Goal: Task Accomplishment & Management: Manage account settings

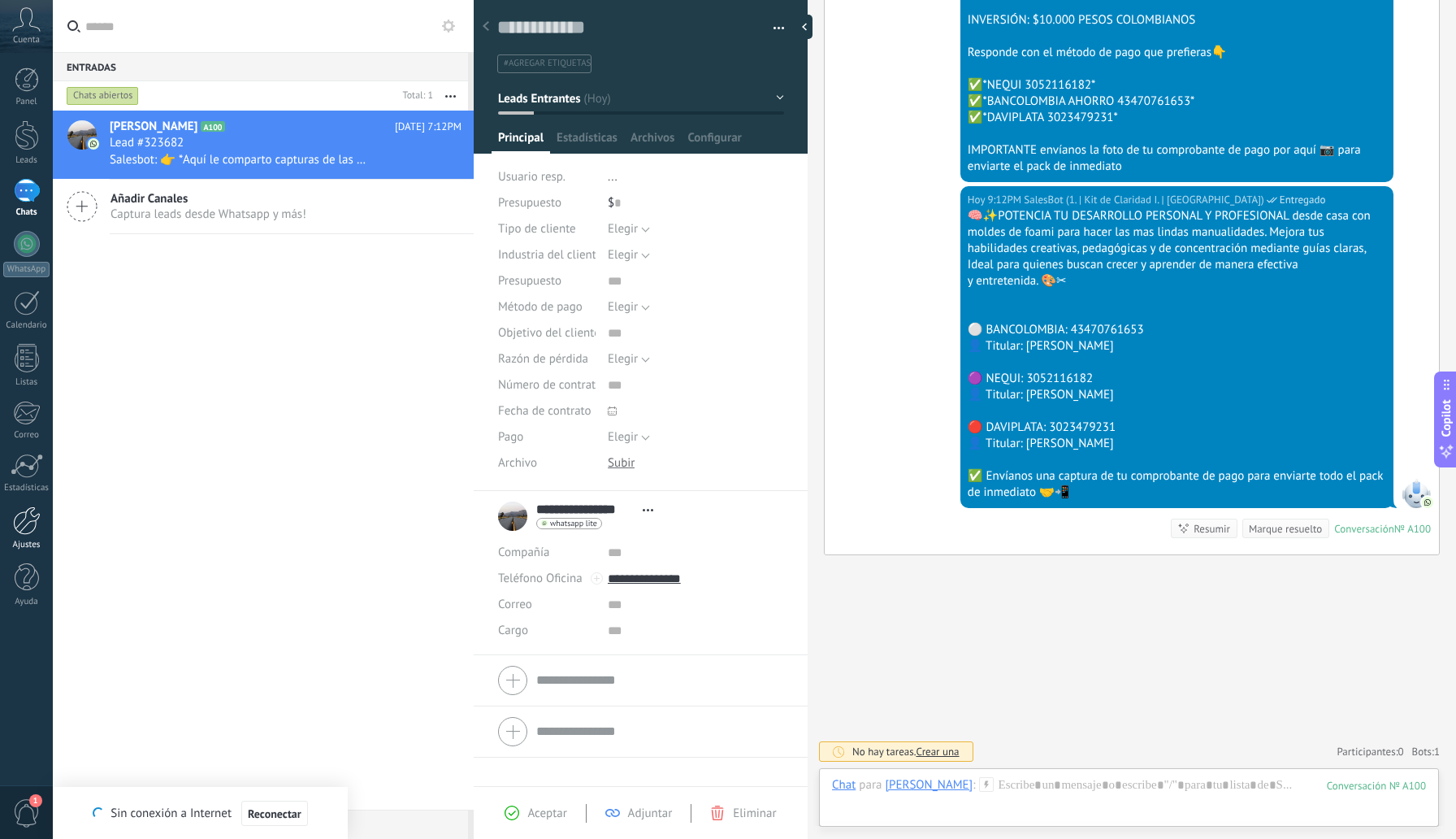
click at [23, 532] on div at bounding box center [26, 520] width 28 height 29
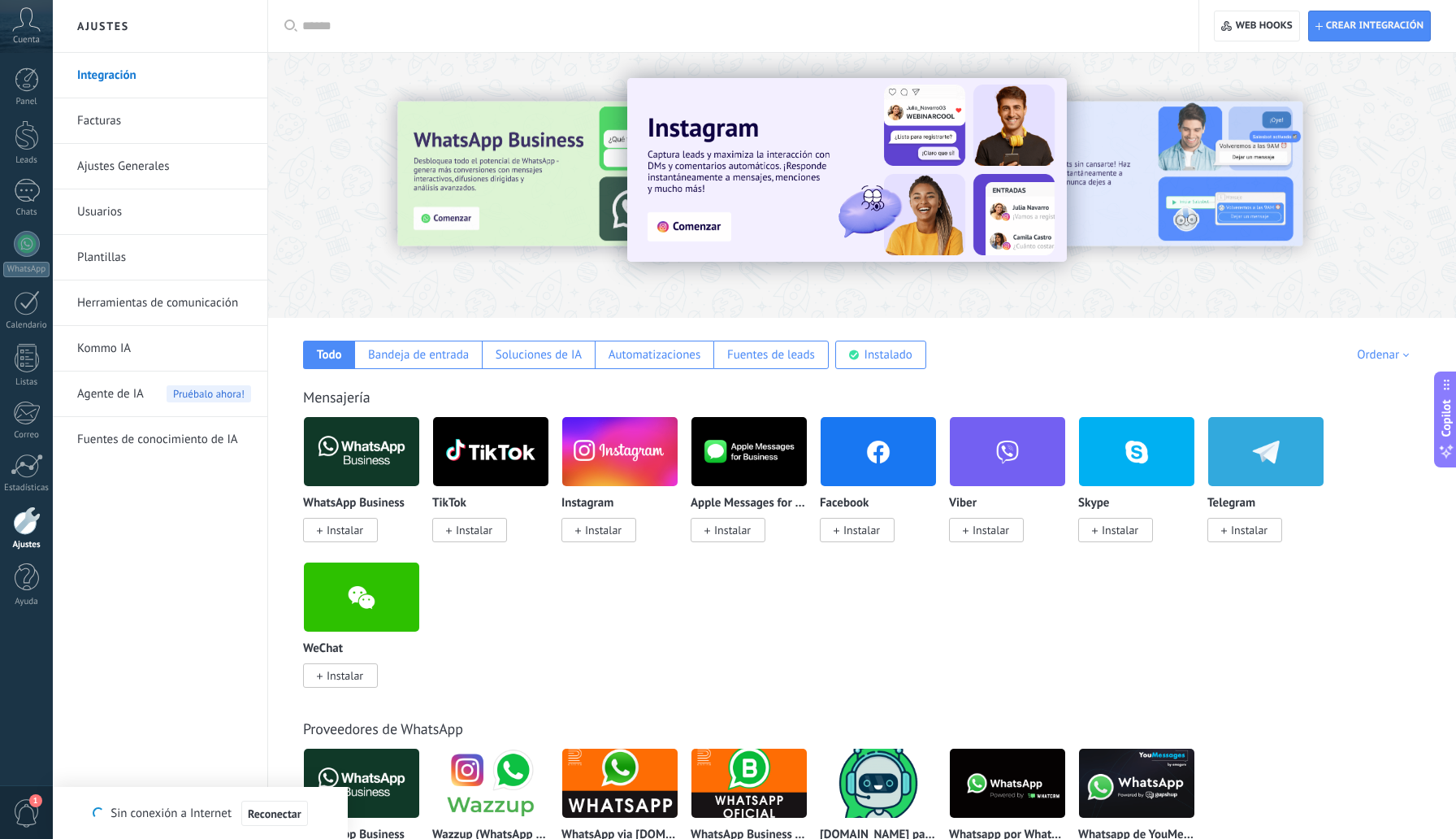
click at [153, 302] on link "Herramientas de comunicación" at bounding box center [164, 302] width 174 height 46
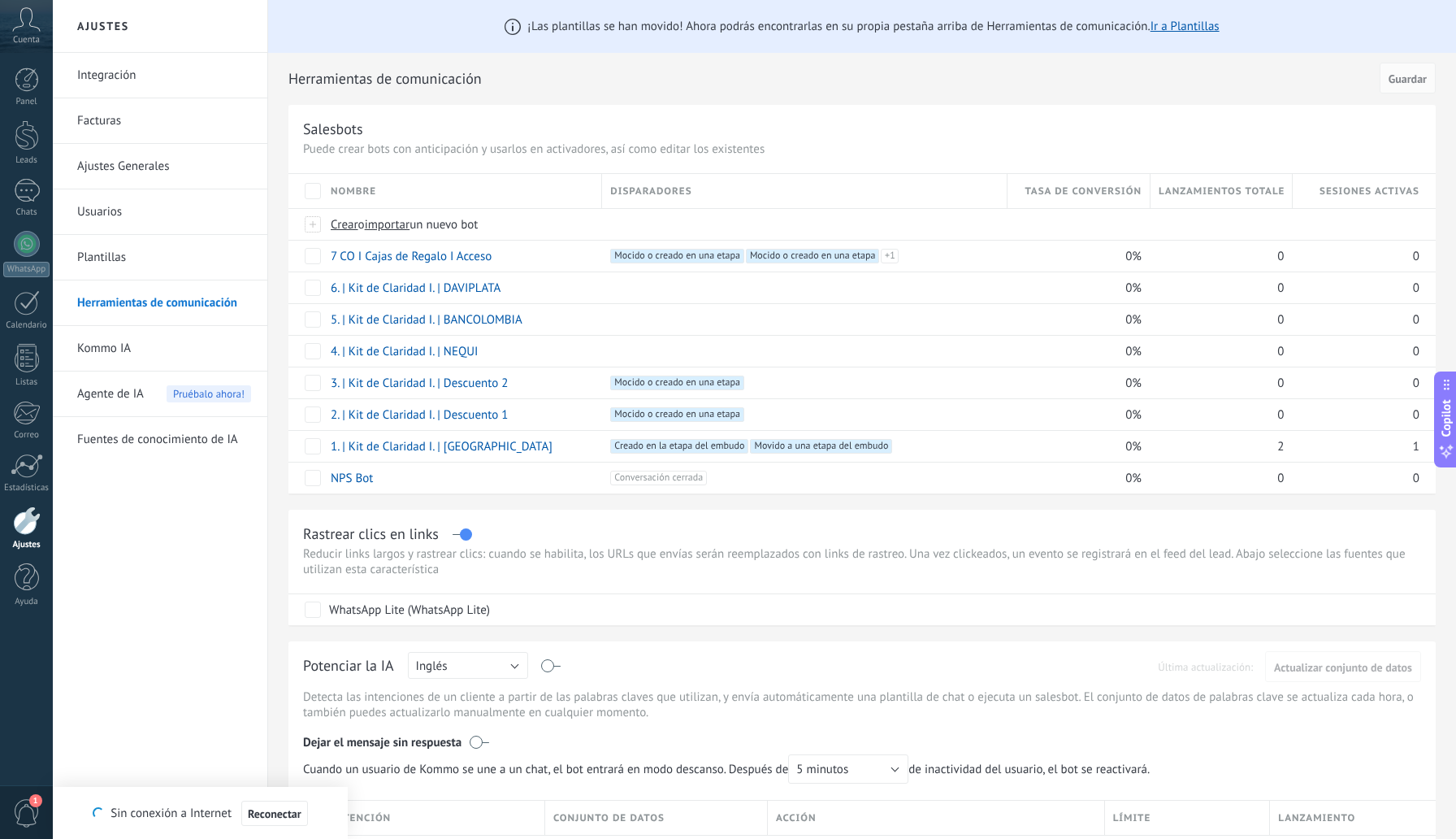
click at [132, 172] on link "Ajustes Generales" at bounding box center [164, 166] width 174 height 46
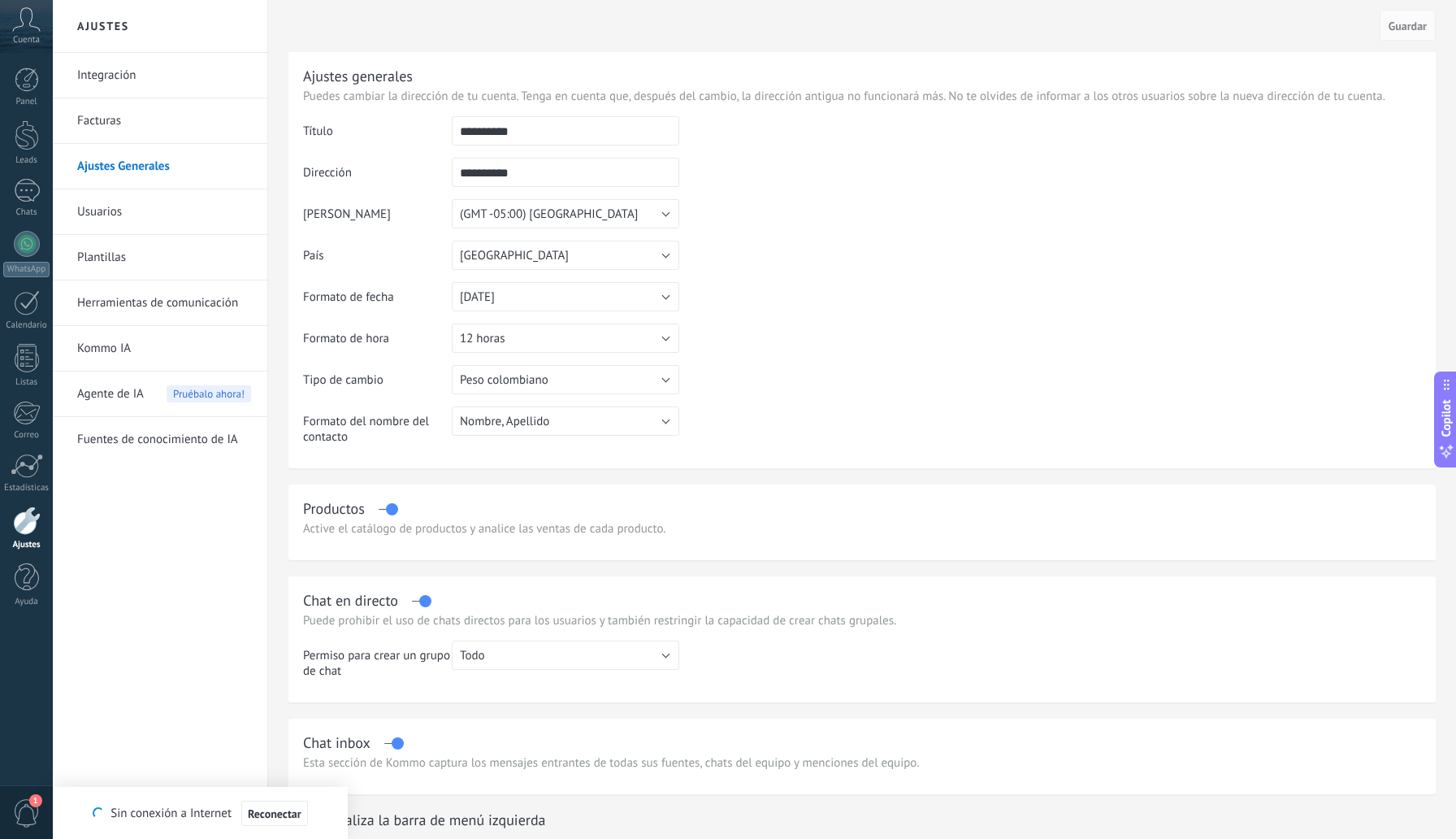
click at [112, 77] on link "Integración" at bounding box center [164, 75] width 174 height 46
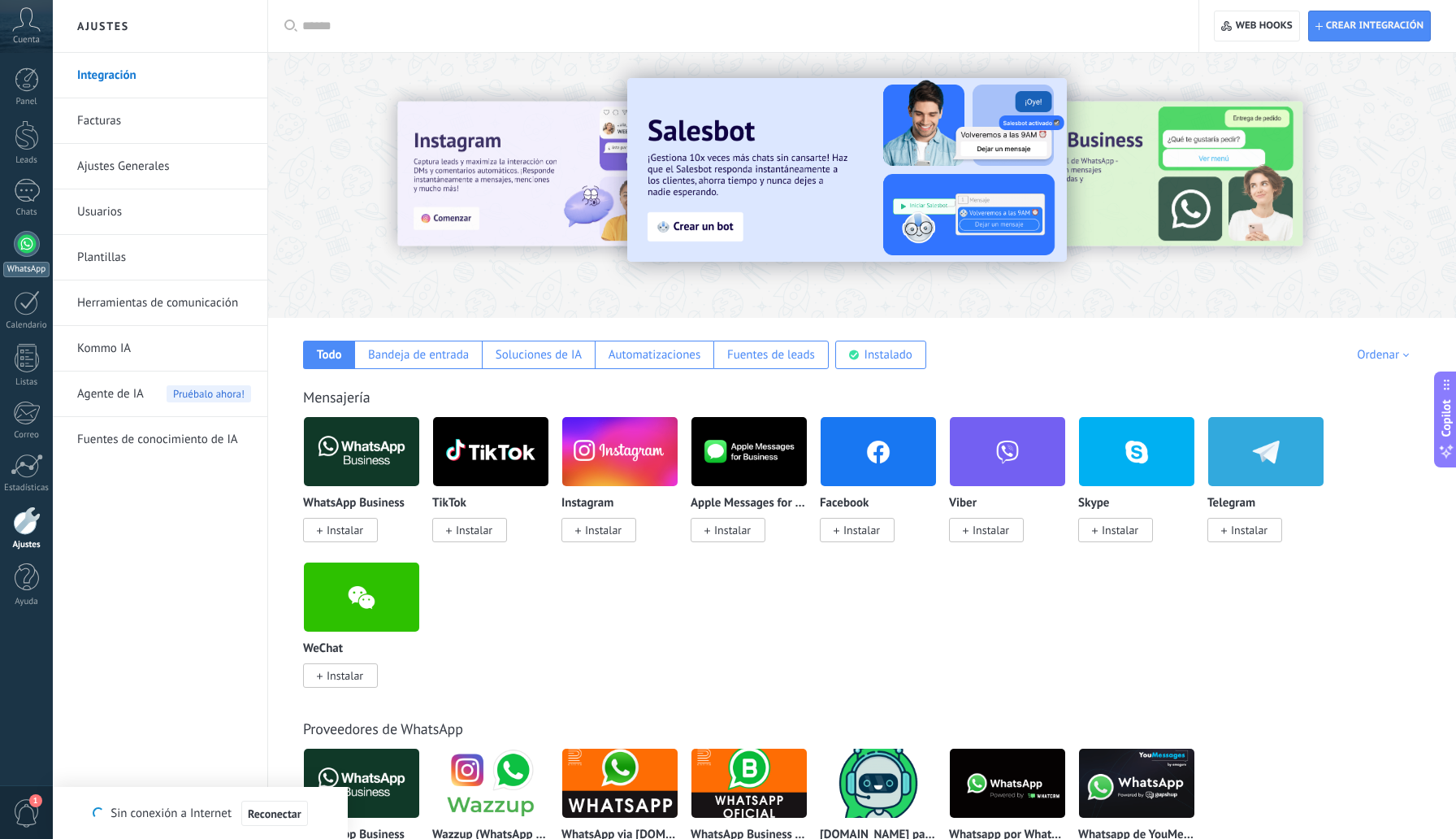
click at [17, 249] on div at bounding box center [26, 243] width 26 height 26
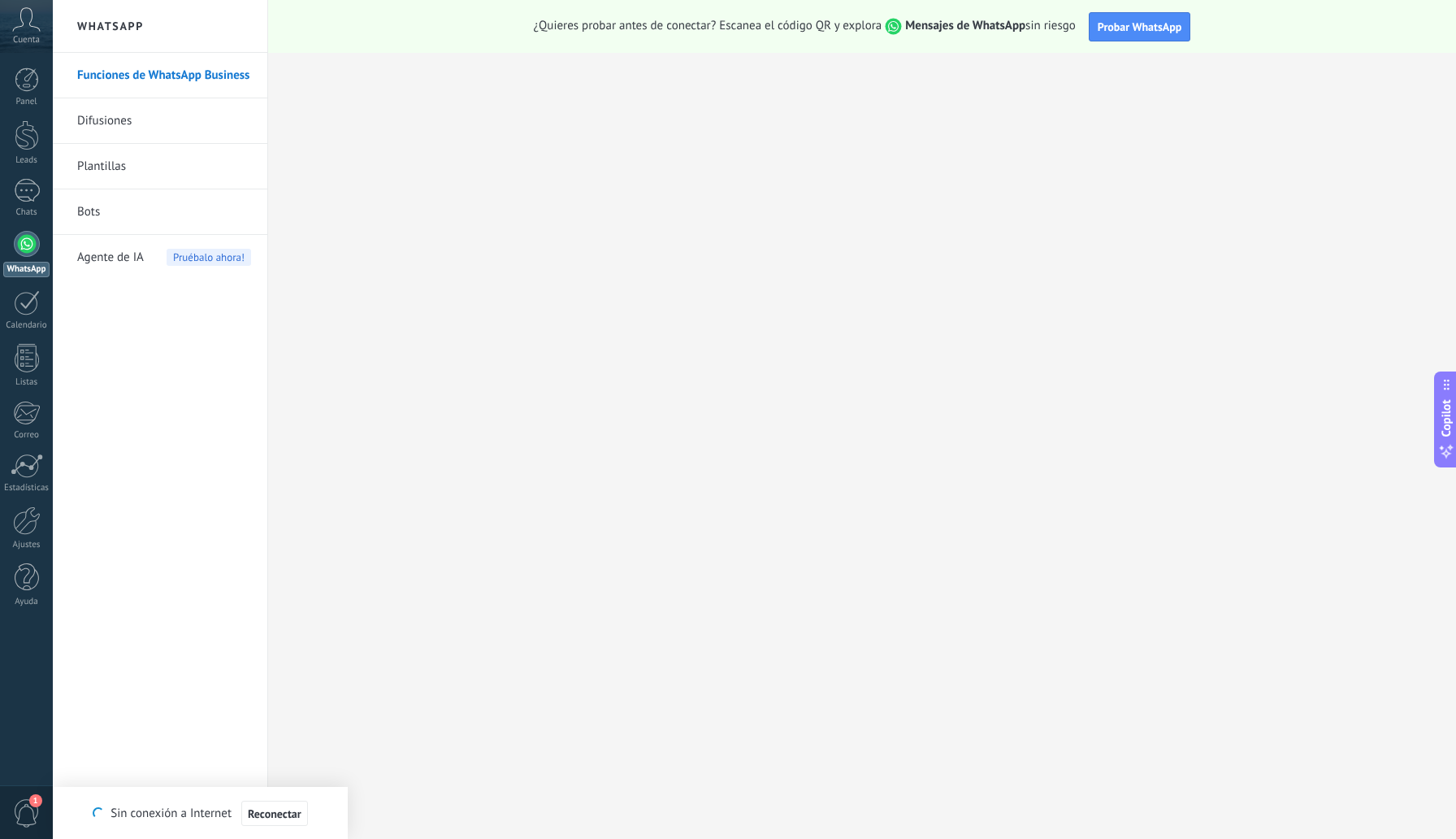
click at [102, 118] on link "Difusiones" at bounding box center [164, 121] width 174 height 46
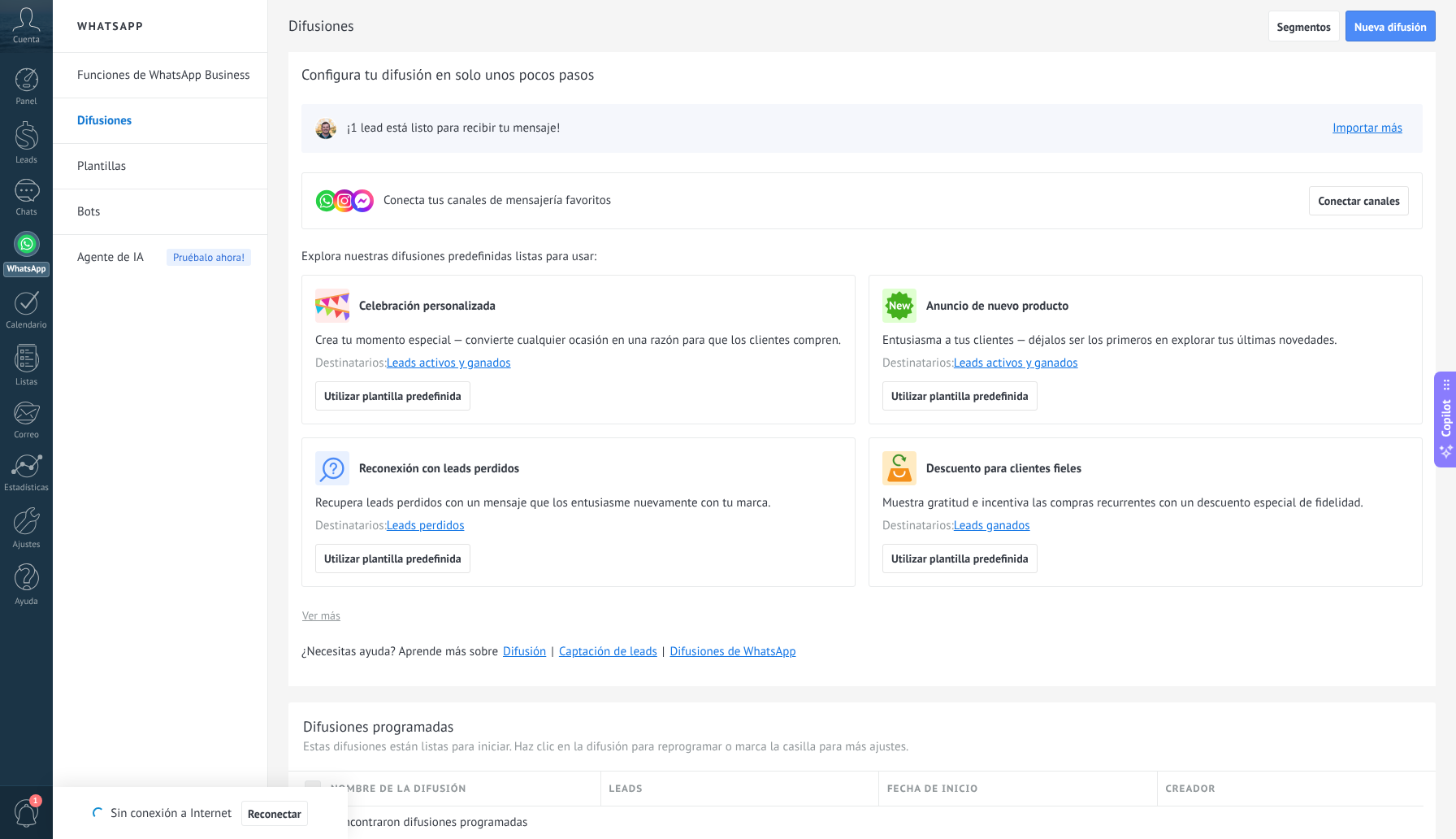
click at [125, 82] on link "Funciones de WhatsApp Business" at bounding box center [164, 75] width 174 height 46
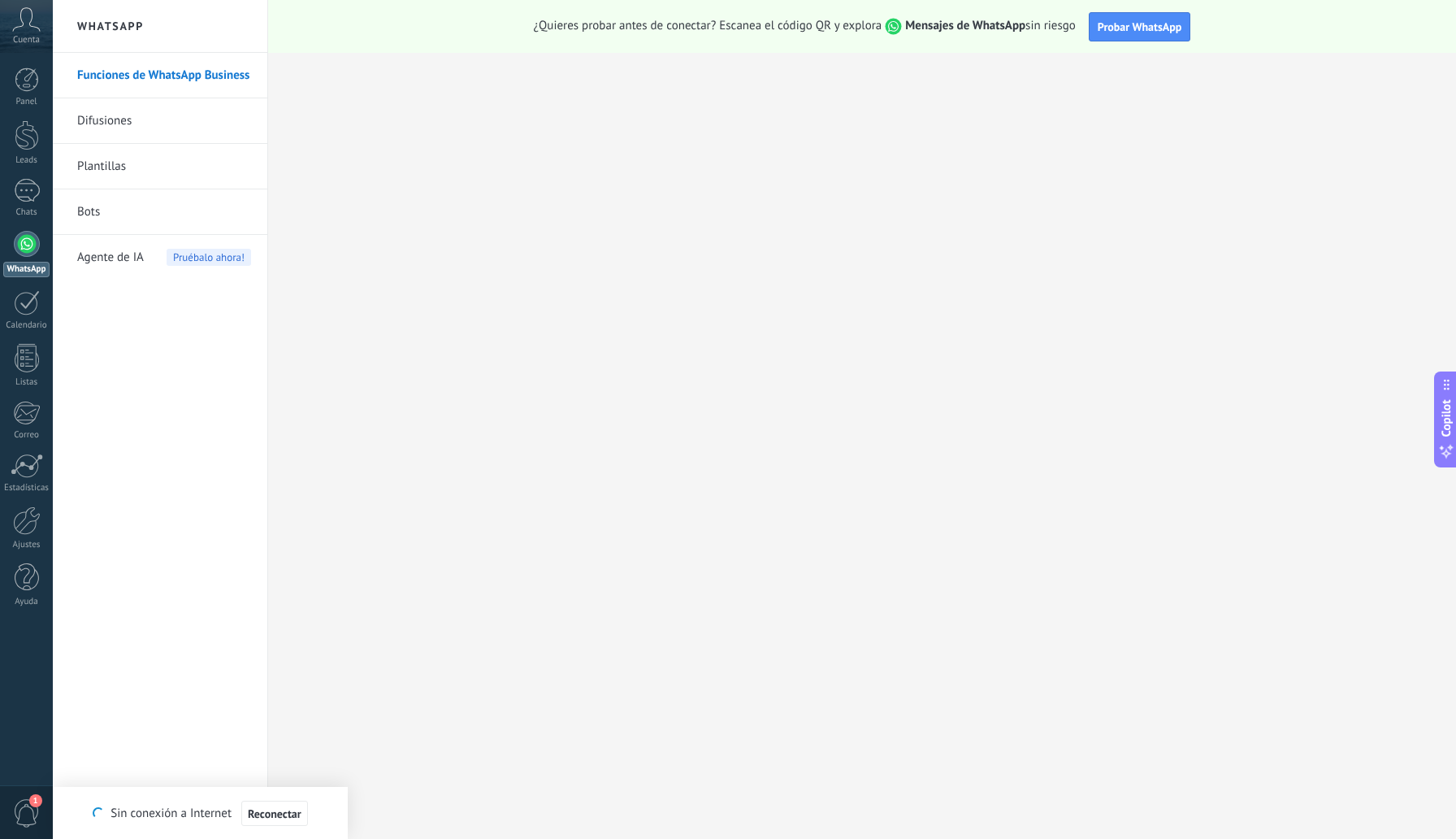
click at [109, 171] on link "Plantillas" at bounding box center [164, 166] width 174 height 46
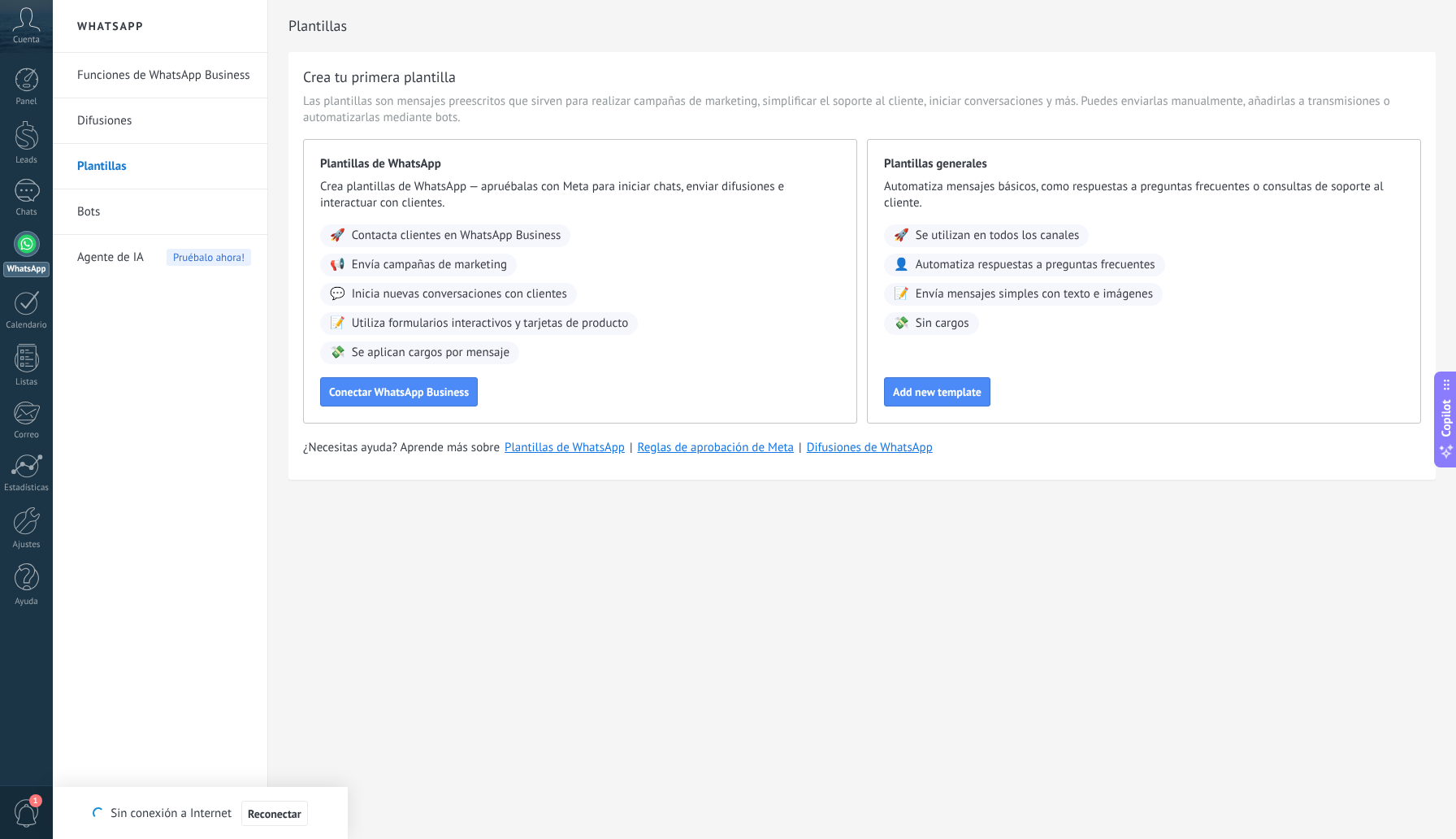
click at [93, 212] on link "Bots" at bounding box center [164, 212] width 174 height 46
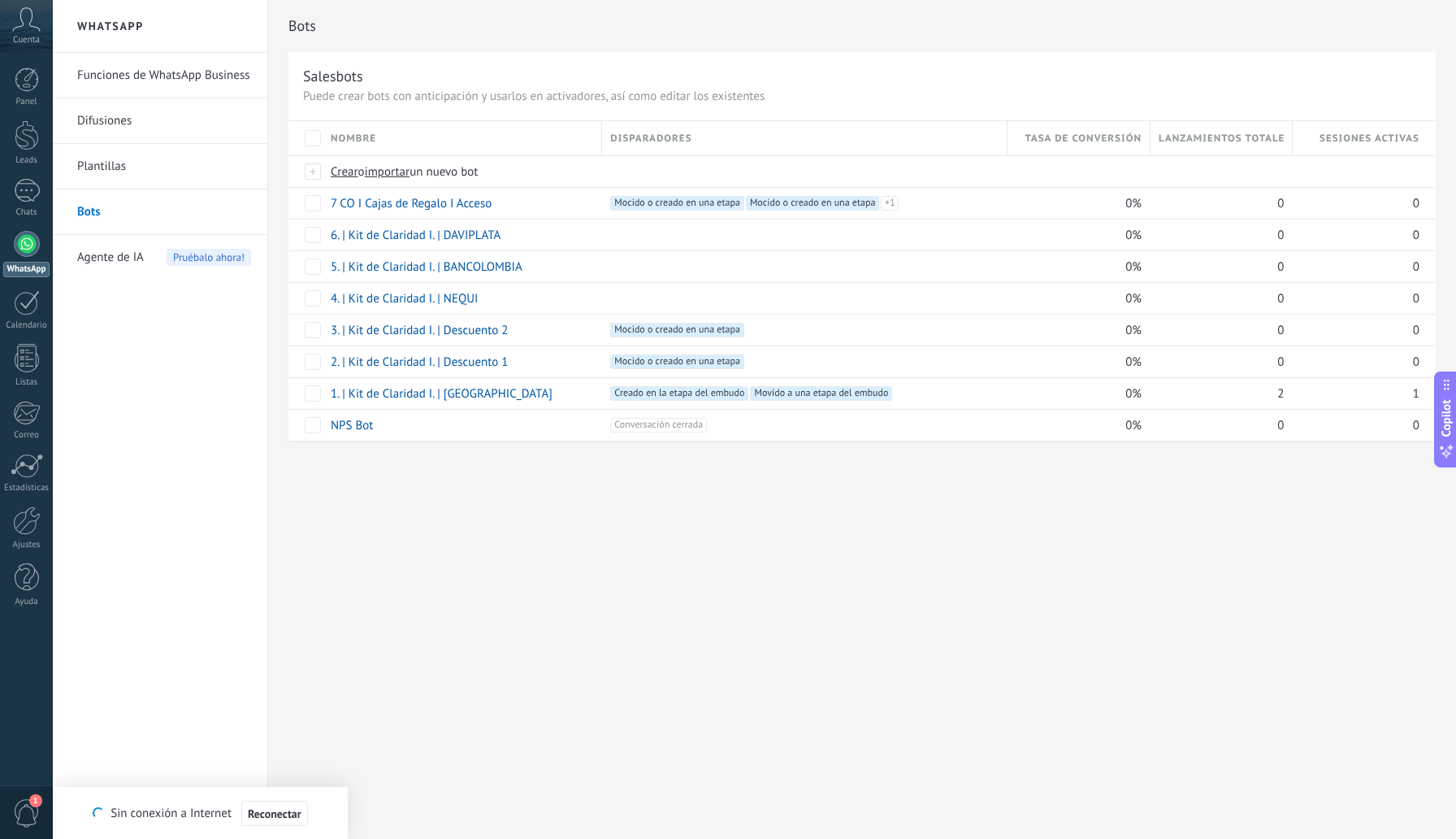
click at [133, 81] on link "Funciones de WhatsApp Business" at bounding box center [164, 75] width 174 height 46
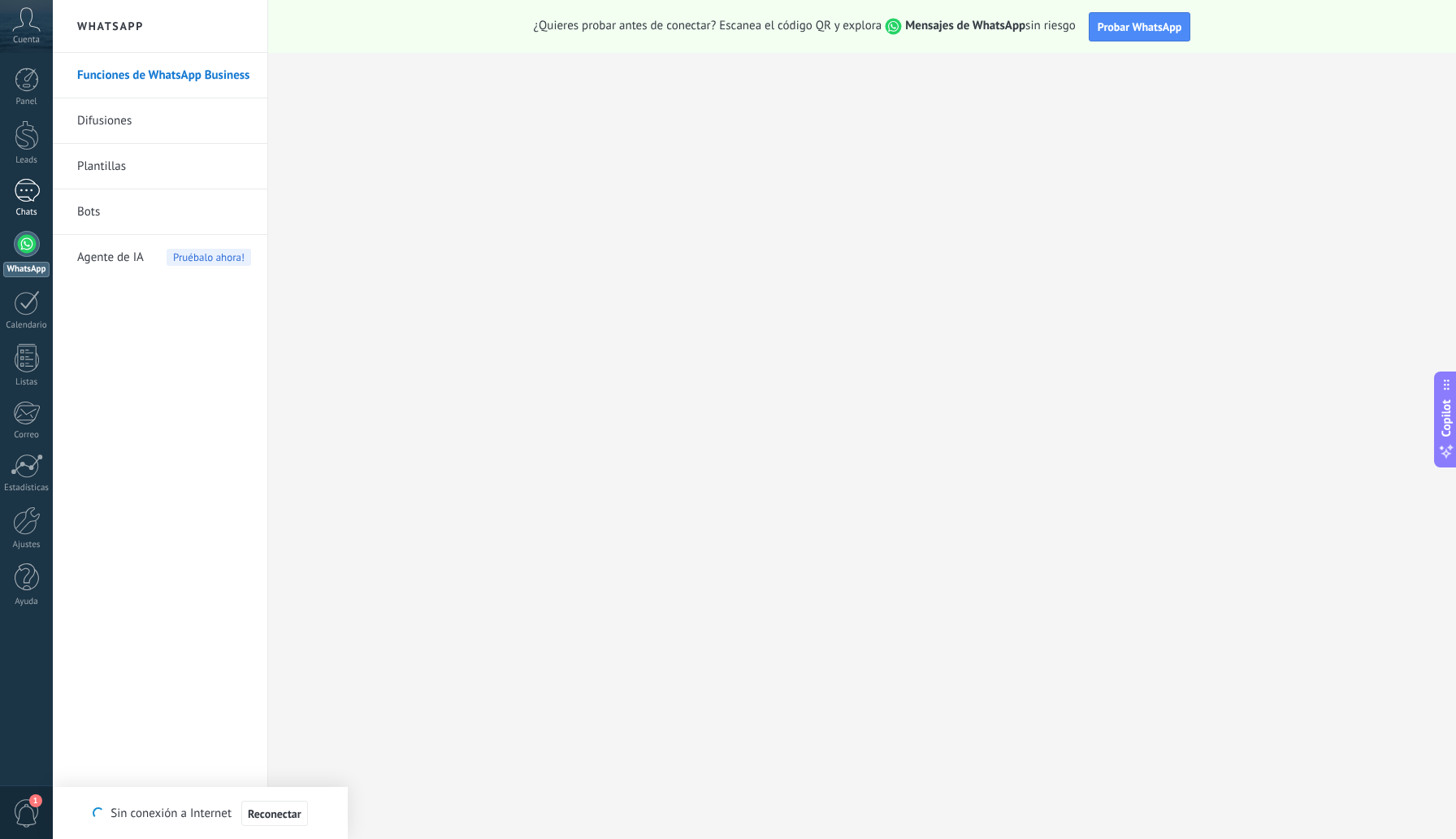
click at [33, 197] on div "1" at bounding box center [26, 190] width 26 height 23
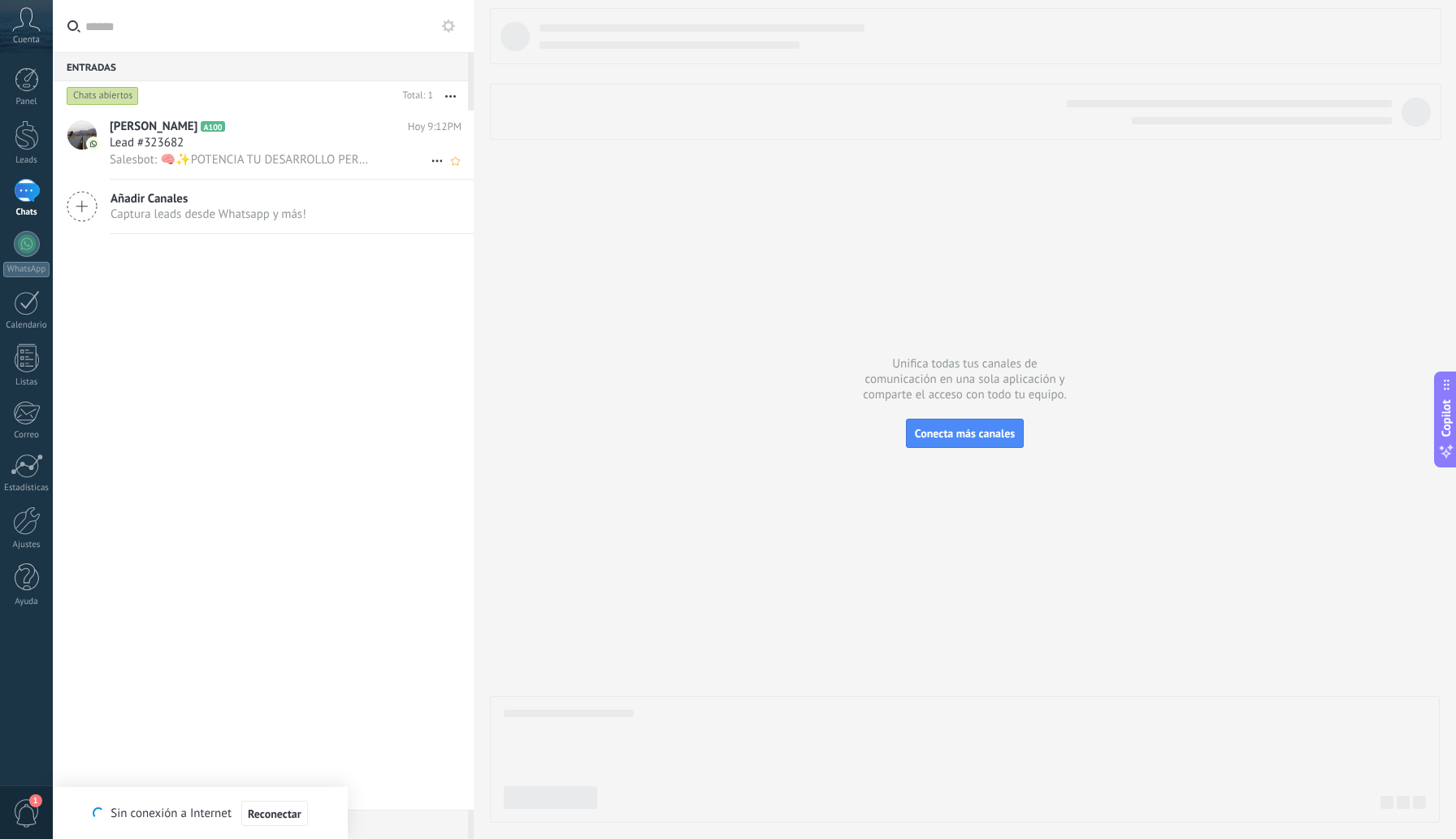
click at [231, 140] on div "Lead #323682" at bounding box center [285, 143] width 352 height 16
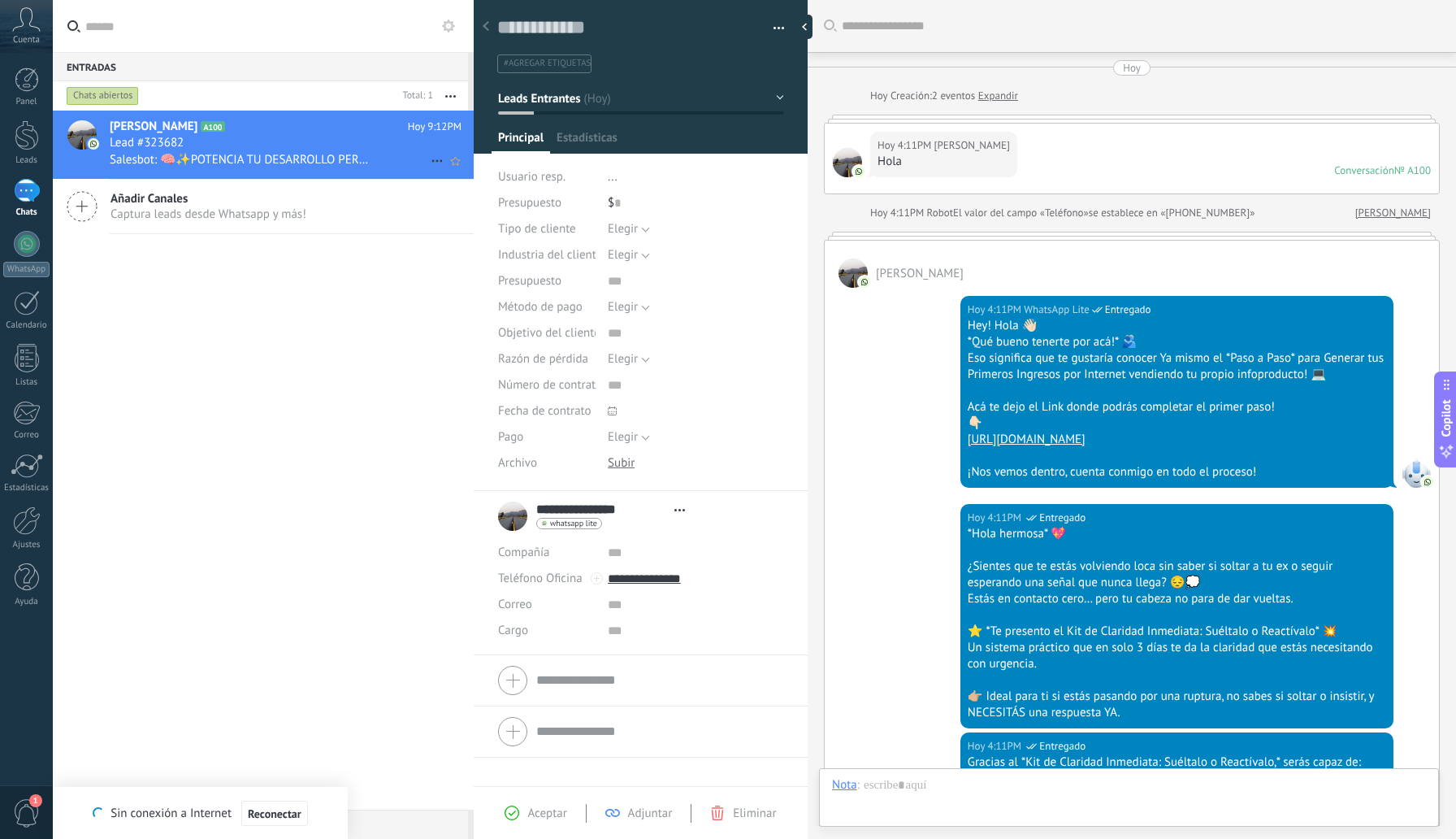
type textarea "**********"
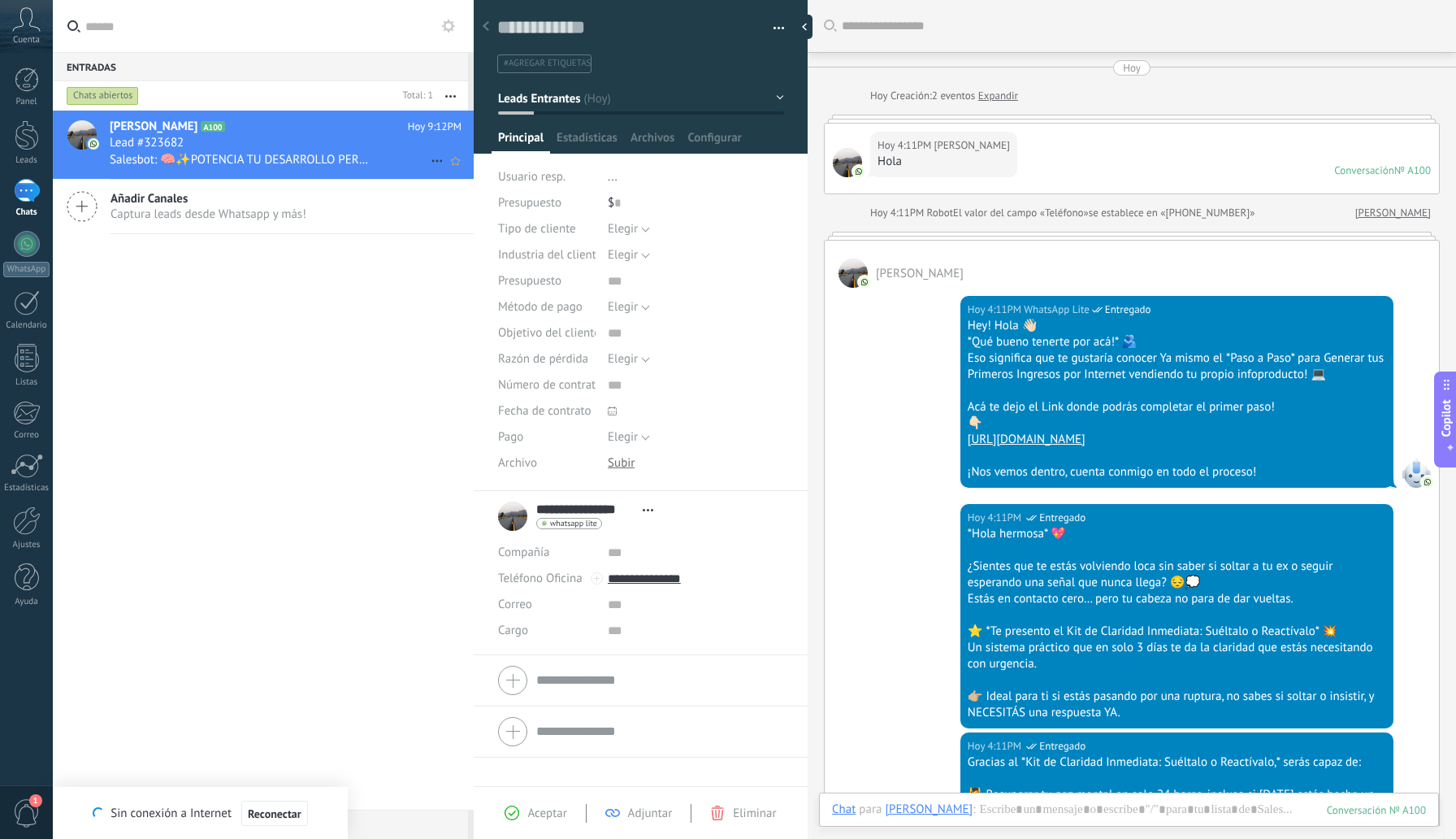
scroll to position [2655, 0]
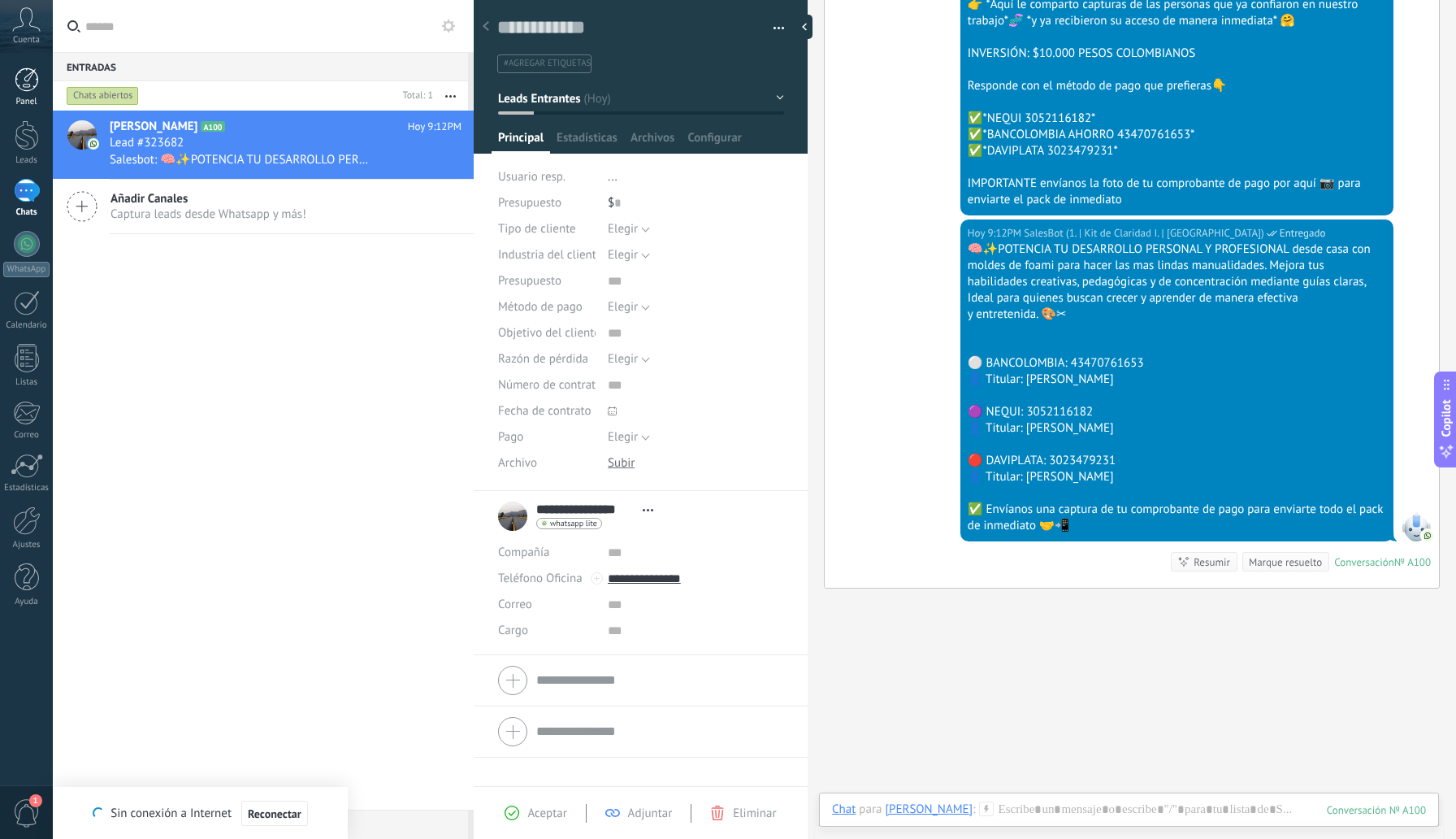
click at [36, 83] on div at bounding box center [26, 79] width 24 height 24
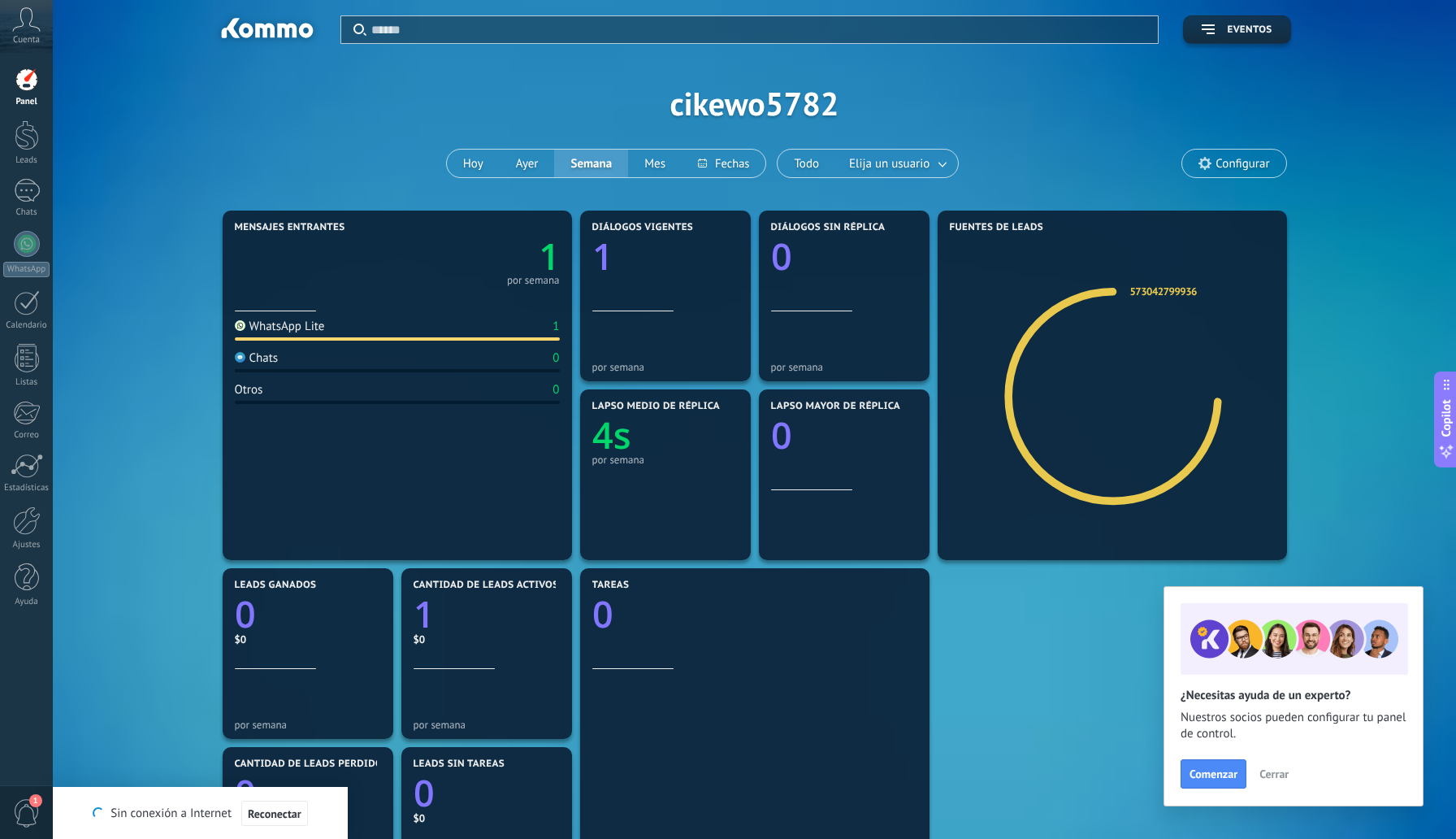
click at [1269, 772] on span "Cerrar" at bounding box center [1274, 773] width 30 height 12
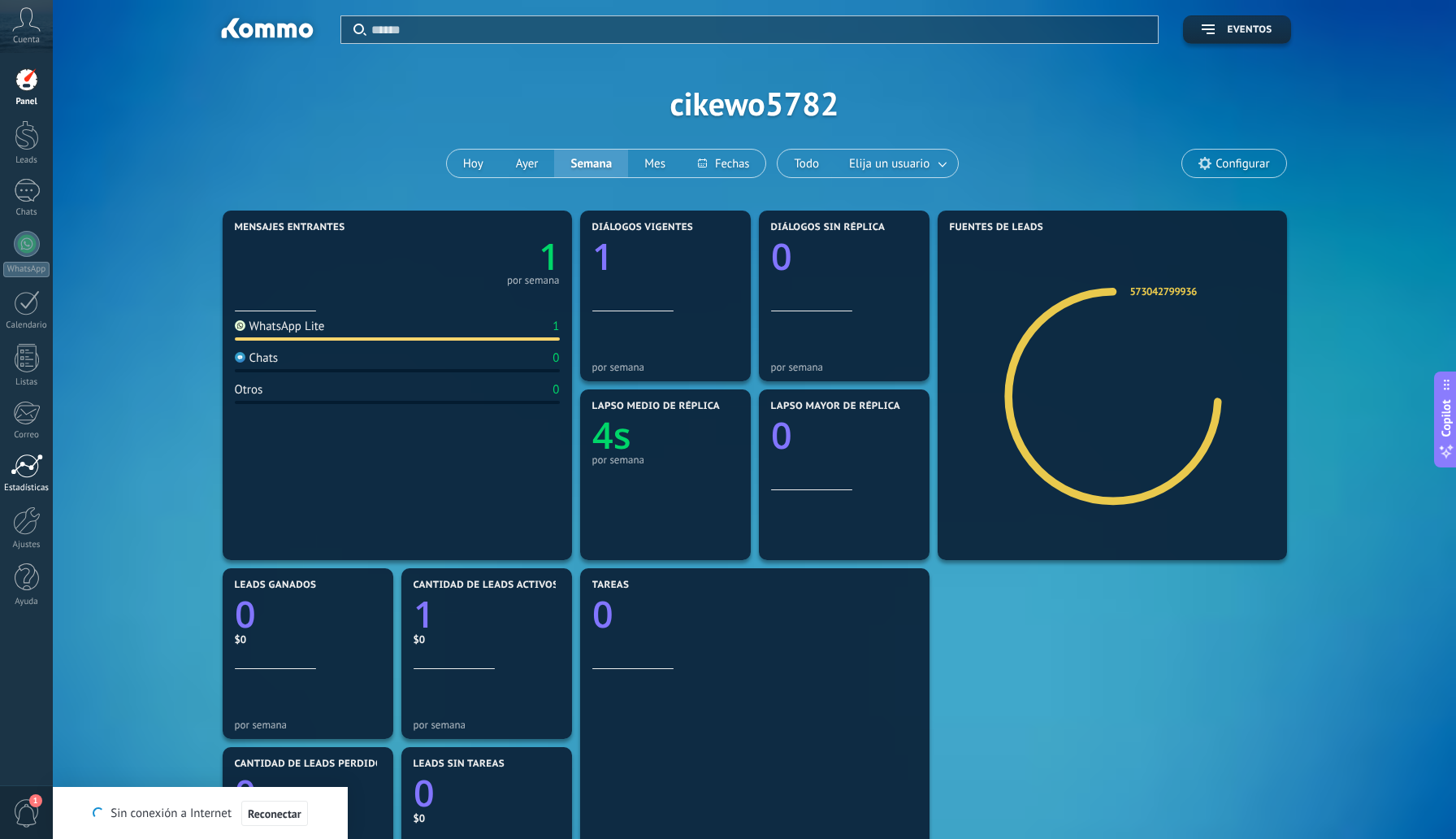
click at [30, 459] on div at bounding box center [27, 465] width 32 height 24
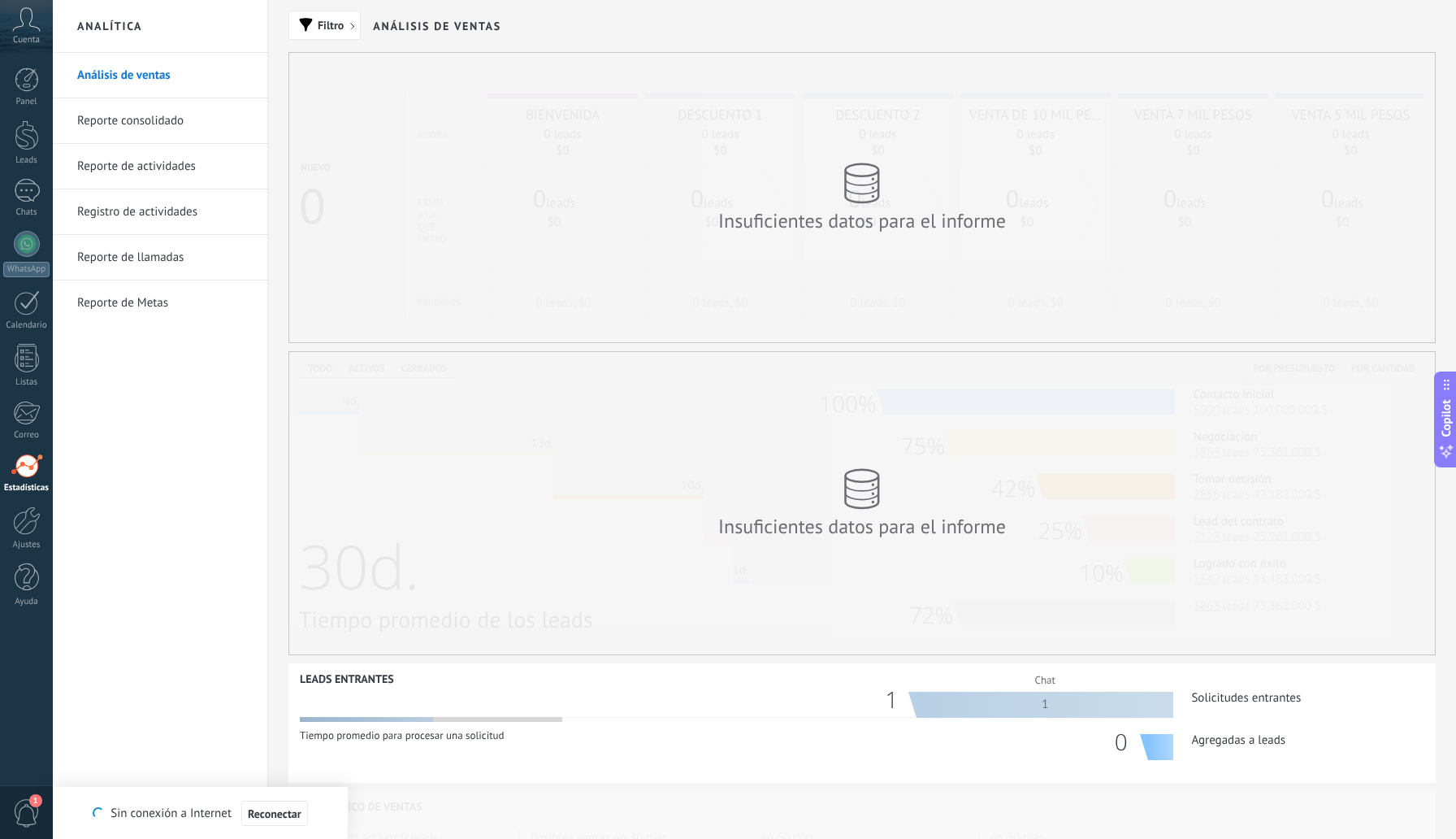
click at [23, 38] on span "Cuenta" at bounding box center [26, 40] width 27 height 11
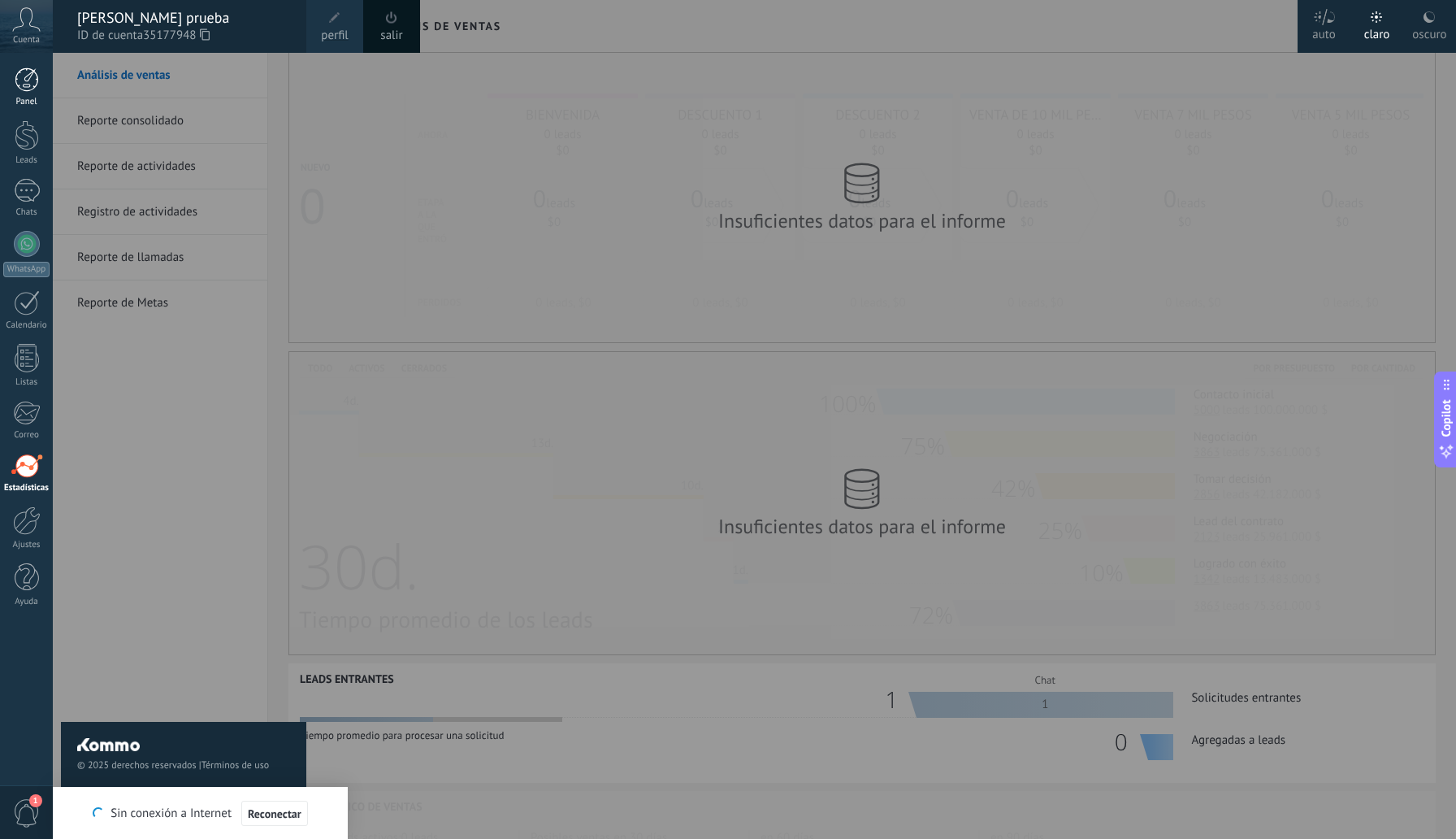
click at [31, 75] on div at bounding box center [26, 79] width 24 height 24
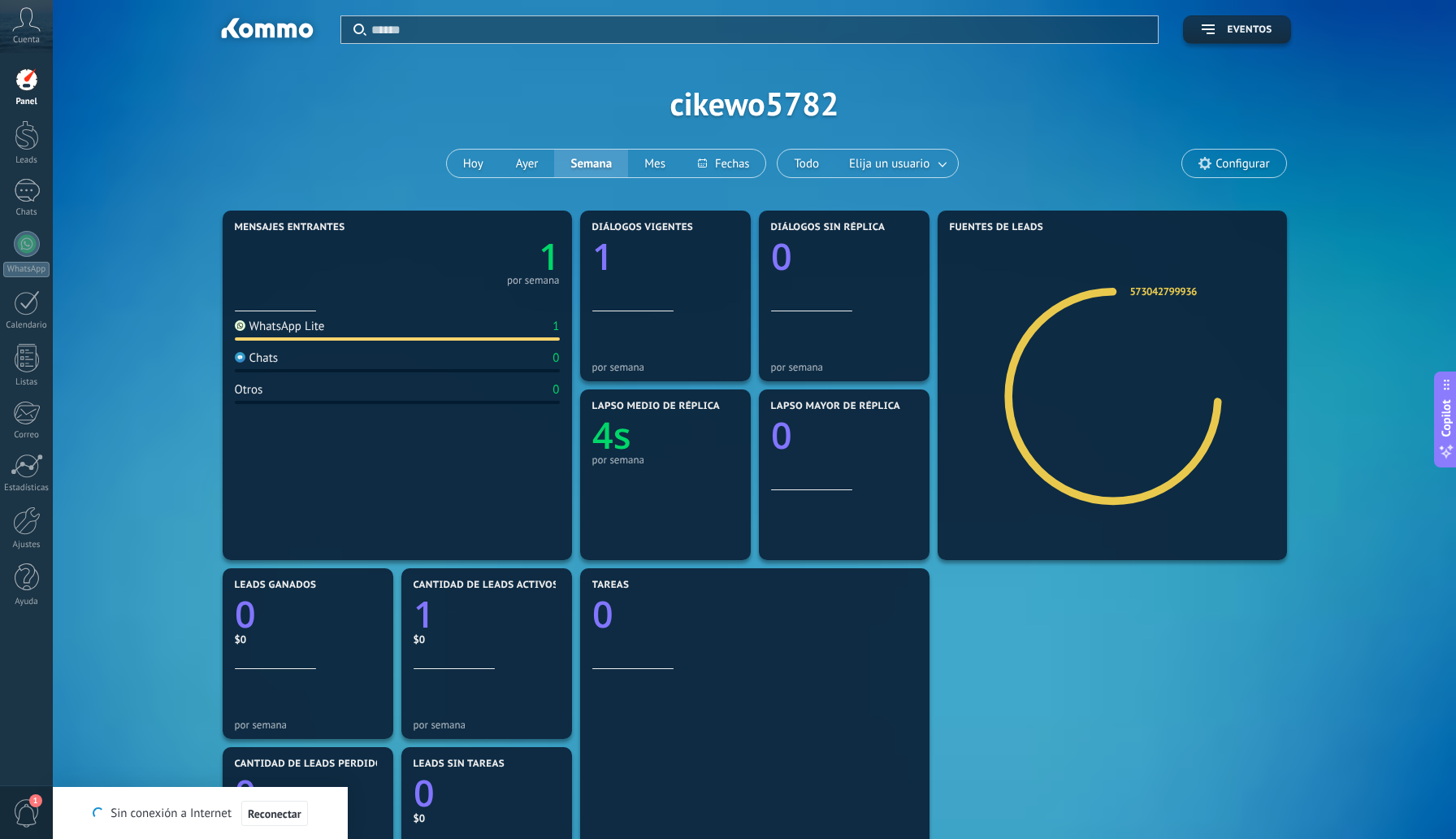
click at [1266, 74] on div "Aplicar Eventos cikewo5782 [DATE] [DATE] Semana Mes Todo Elija un usuario Confi…" at bounding box center [754, 103] width 1355 height 206
